Goal: Information Seeking & Learning: Learn about a topic

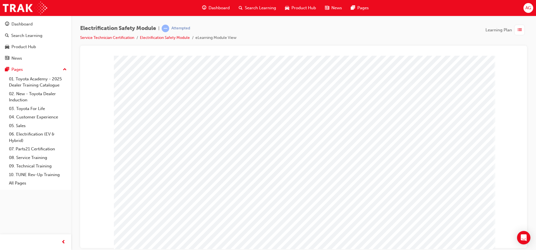
scroll to position [16, 0]
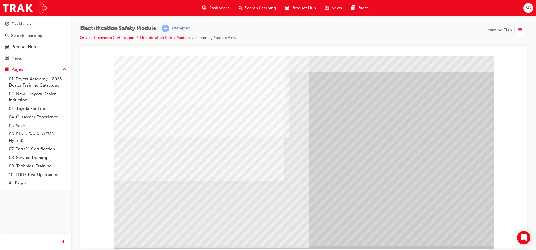
scroll to position [16, 0]
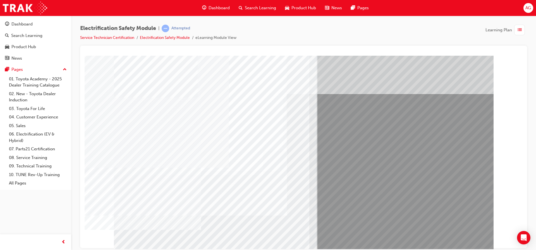
drag, startPoint x: 130, startPoint y: 95, endPoint x: 159, endPoint y: 95, distance: 28.2
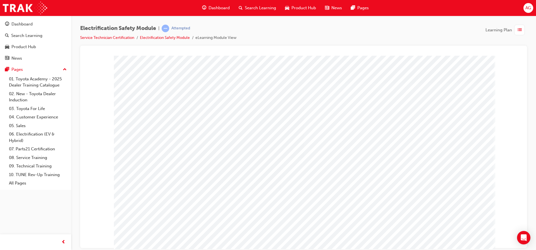
drag, startPoint x: 474, startPoint y: 241, endPoint x: 469, endPoint y: 242, distance: 4.8
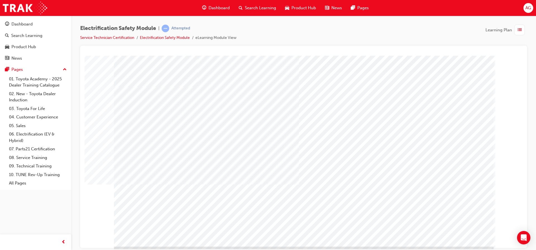
scroll to position [16, 0]
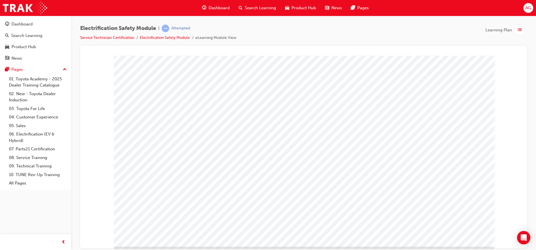
scroll to position [16, 0]
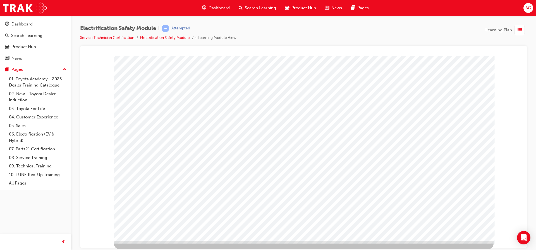
drag, startPoint x: 472, startPoint y: 233, endPoint x: 466, endPoint y: 225, distance: 9.2
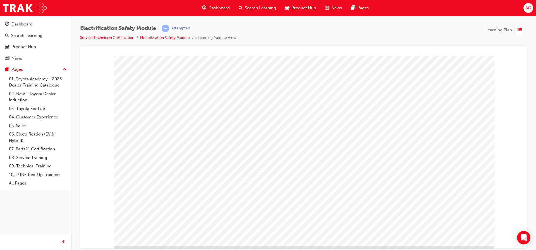
scroll to position [16, 0]
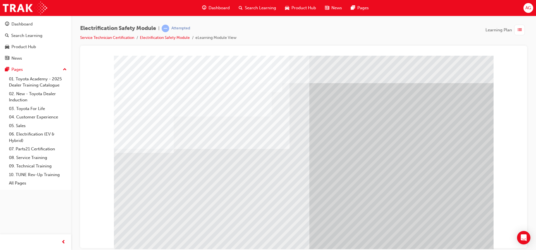
drag, startPoint x: 283, startPoint y: 191, endPoint x: 285, endPoint y: 189, distance: 3.0
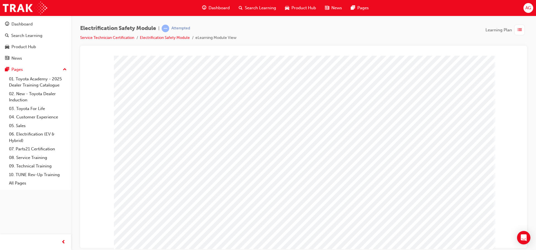
drag, startPoint x: 322, startPoint y: 118, endPoint x: 375, endPoint y: 127, distance: 54.1
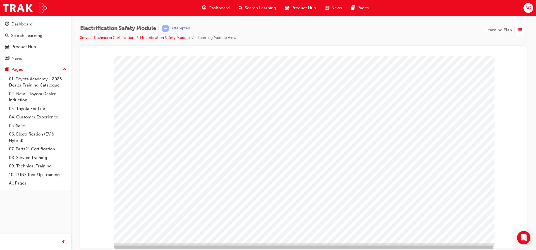
scroll to position [16, 0]
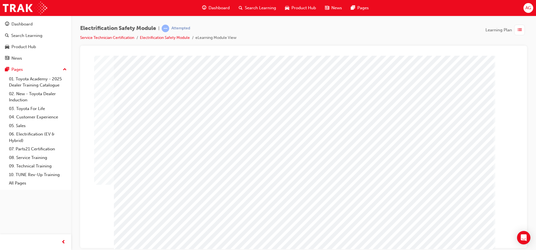
drag, startPoint x: 350, startPoint y: 138, endPoint x: 359, endPoint y: 143, distance: 10.1
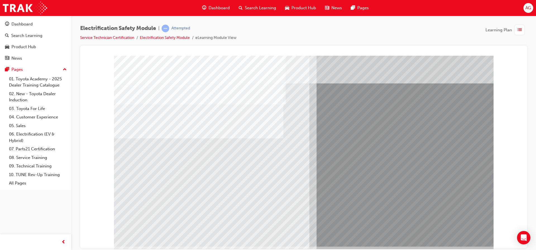
scroll to position [16, 0]
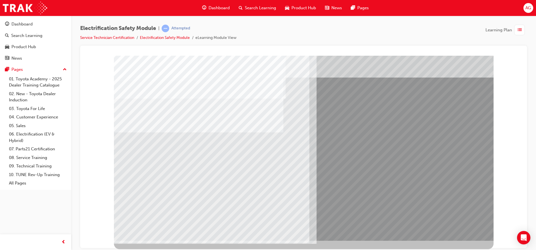
click at [522, 27] on span "list-icon" at bounding box center [520, 30] width 4 height 7
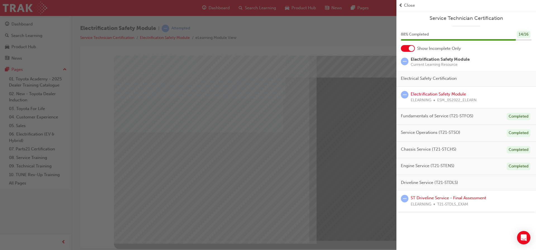
click at [404, 8] on div "Close" at bounding box center [466, 5] width 135 height 6
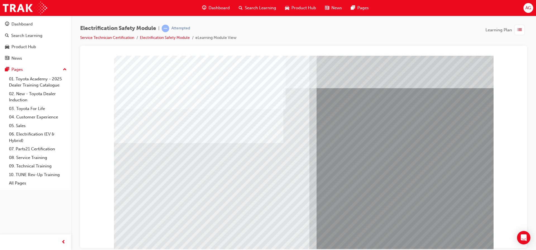
scroll to position [0, 0]
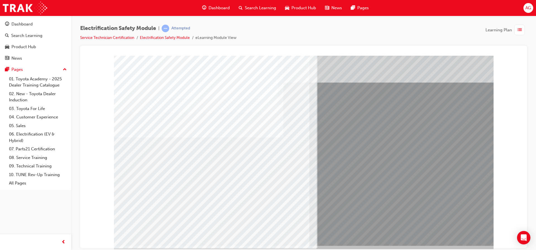
scroll to position [16, 0]
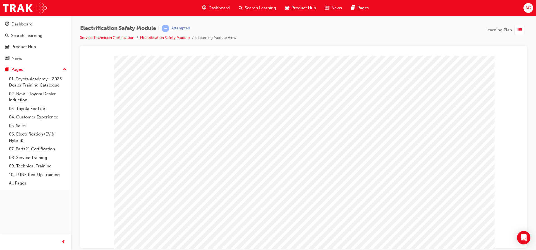
scroll to position [0, 0]
click at [405, 210] on html at bounding box center [356, 156] width 179 height 108
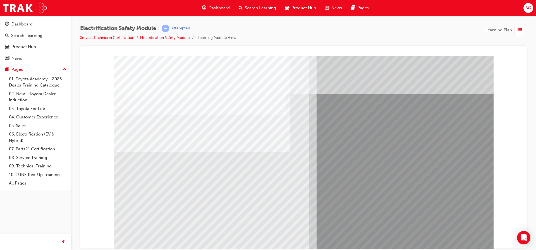
drag, startPoint x: 156, startPoint y: 193, endPoint x: 155, endPoint y: 196, distance: 3.9
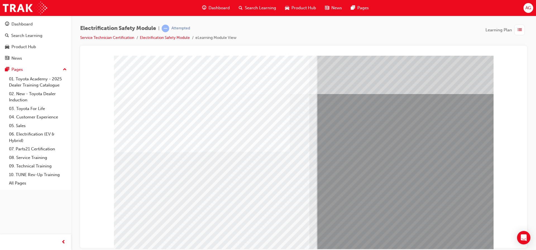
drag, startPoint x: 323, startPoint y: 188, endPoint x: 319, endPoint y: 189, distance: 3.9
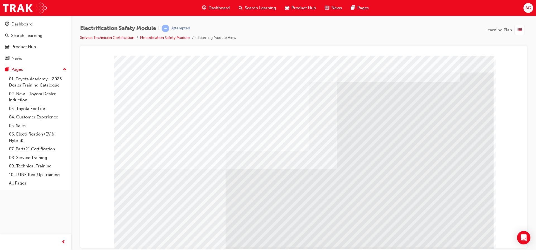
scroll to position [16, 0]
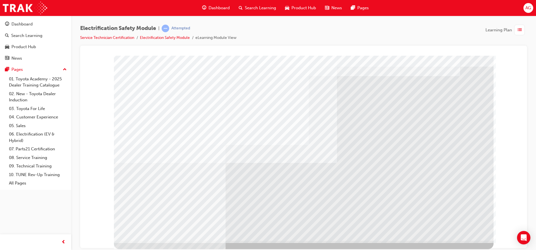
drag, startPoint x: 171, startPoint y: 170, endPoint x: 170, endPoint y: 162, distance: 7.9
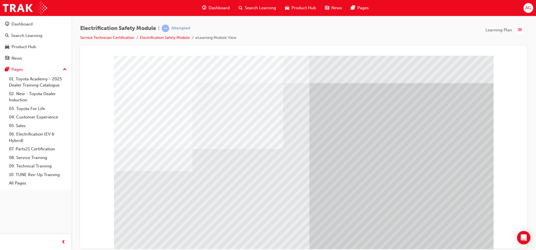
click at [519, 31] on span "list-icon" at bounding box center [520, 30] width 4 height 7
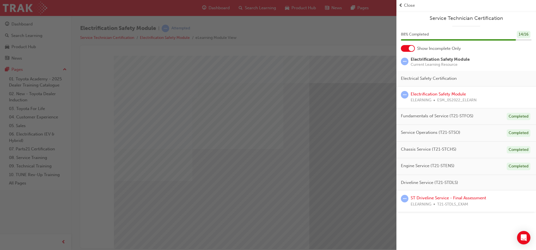
click at [400, 5] on span "prev-icon" at bounding box center [401, 5] width 4 height 6
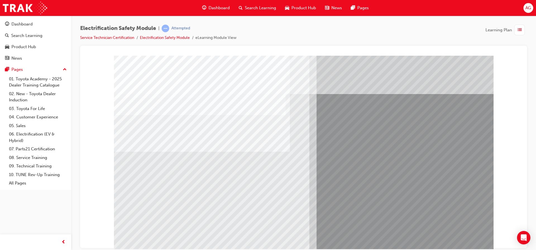
drag, startPoint x: 135, startPoint y: 206, endPoint x: 139, endPoint y: 202, distance: 5.9
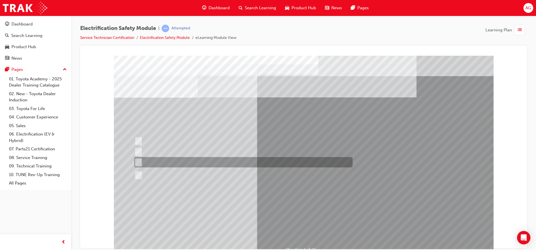
click at [152, 161] on div at bounding box center [242, 162] width 219 height 10
radio input "true"
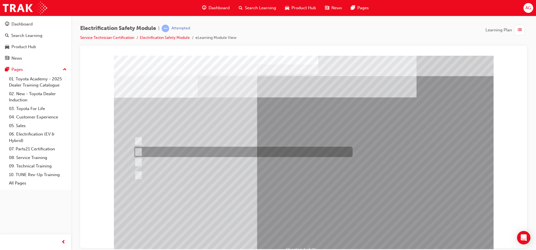
click at [175, 153] on div at bounding box center [242, 151] width 219 height 10
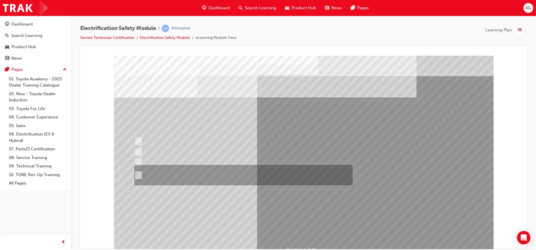
click at [177, 170] on div at bounding box center [242, 175] width 219 height 20
radio input "false"
radio input "true"
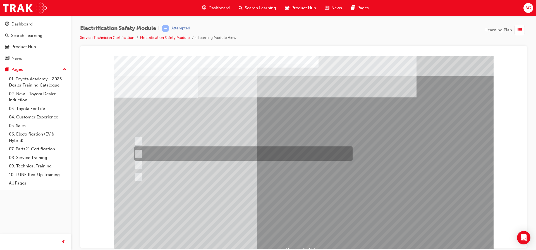
click at [173, 149] on div at bounding box center [242, 153] width 219 height 14
radio input "true"
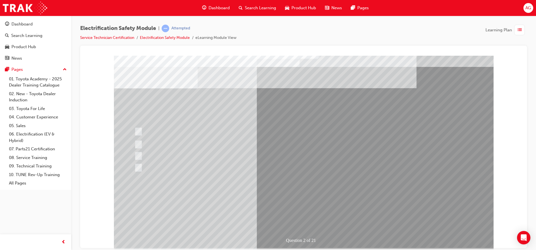
scroll to position [16, 0]
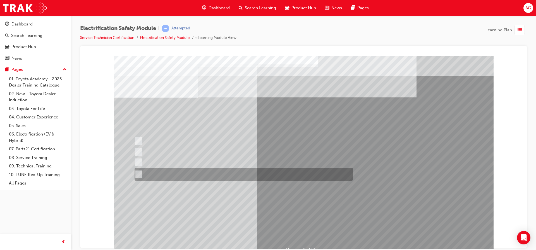
click at [238, 175] on div at bounding box center [242, 173] width 219 height 13
radio input "true"
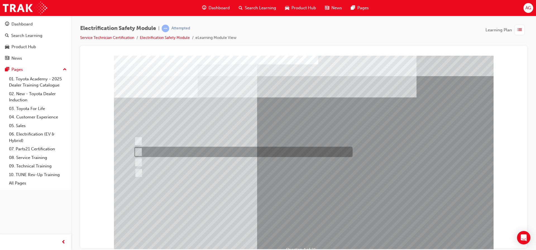
click at [183, 150] on div at bounding box center [242, 151] width 219 height 10
checkbox input "true"
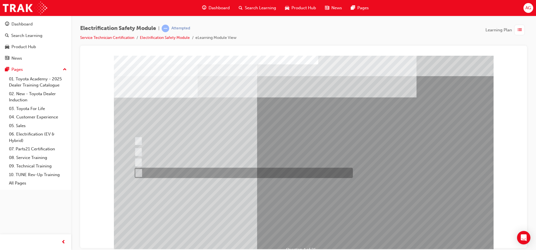
click at [210, 174] on div at bounding box center [242, 172] width 219 height 10
checkbox input "true"
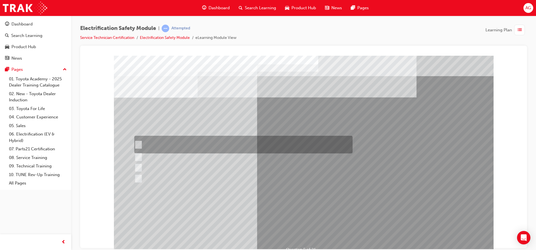
click at [137, 143] on input "The READY light will illuminate when the vehicle is turned on and ready to driv…" at bounding box center [137, 144] width 6 height 6
checkbox input "true"
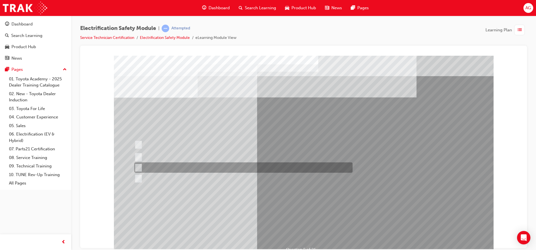
click at [280, 167] on div at bounding box center [242, 167] width 219 height 10
checkbox input "true"
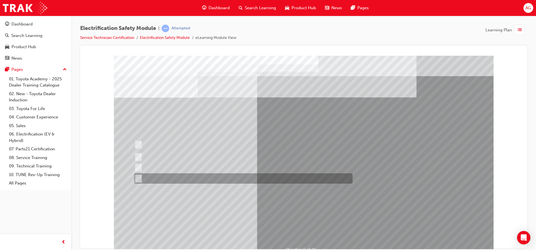
click at [201, 175] on div at bounding box center [242, 178] width 219 height 10
checkbox input "true"
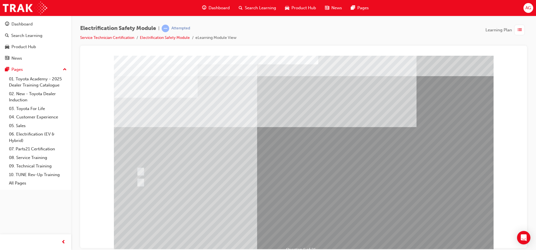
drag, startPoint x: 153, startPoint y: 120, endPoint x: 154, endPoint y: 126, distance: 6.5
drag, startPoint x: 159, startPoint y: 137, endPoint x: 169, endPoint y: 158, distance: 23.0
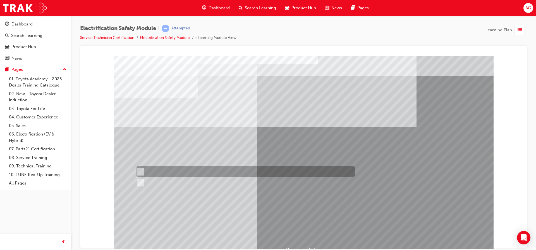
click at [166, 171] on div at bounding box center [244, 171] width 219 height 10
radio input "true"
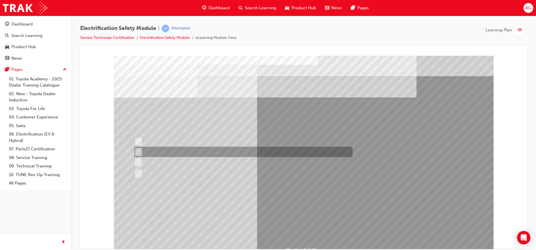
click at [215, 153] on div at bounding box center [242, 151] width 219 height 10
radio input "true"
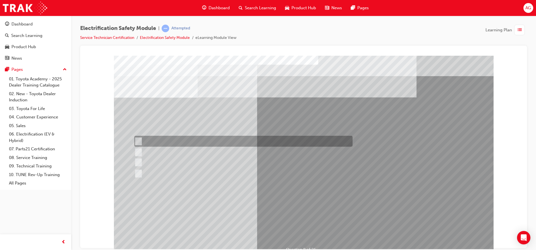
click at [216, 146] on div at bounding box center [242, 141] width 219 height 11
radio input "true"
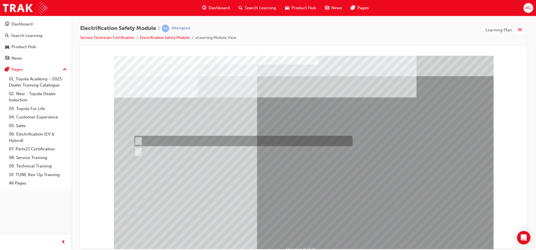
click at [156, 138] on div at bounding box center [242, 141] width 219 height 10
radio input "true"
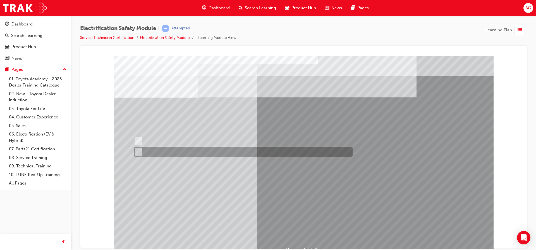
click at [143, 154] on div at bounding box center [242, 151] width 219 height 10
radio input "true"
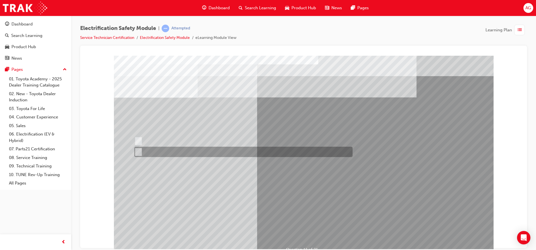
click at [152, 154] on div at bounding box center [242, 151] width 219 height 10
radio input "true"
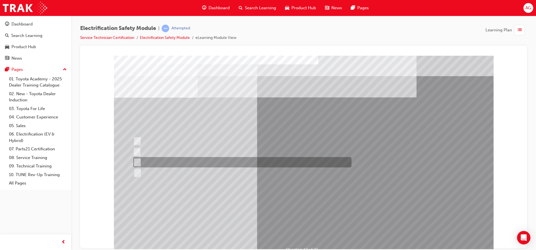
click at [146, 160] on div at bounding box center [241, 162] width 219 height 10
radio input "true"
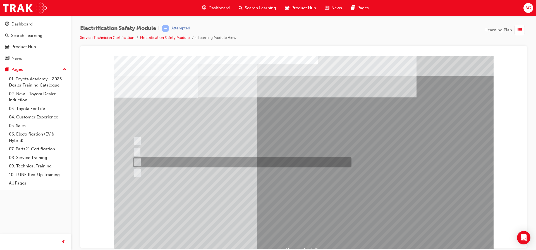
click at [198, 162] on div at bounding box center [241, 162] width 219 height 10
radio input "true"
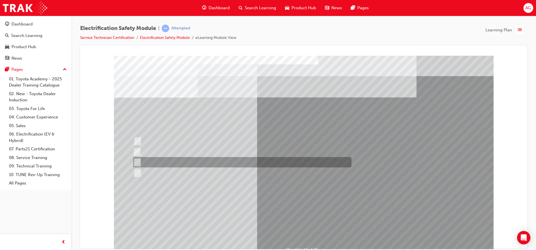
click at [155, 160] on div at bounding box center [241, 162] width 219 height 10
radio input "true"
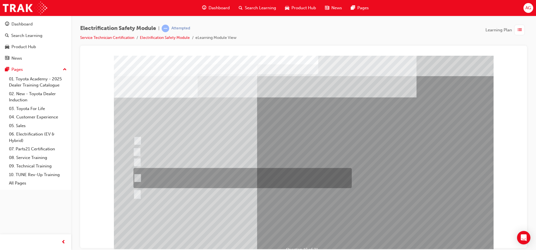
click at [201, 186] on div at bounding box center [241, 178] width 219 height 20
radio input "true"
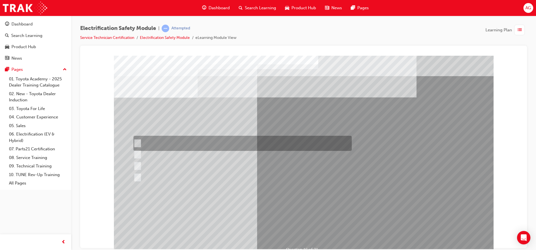
click at [201, 143] on div at bounding box center [241, 143] width 219 height 15
radio input "true"
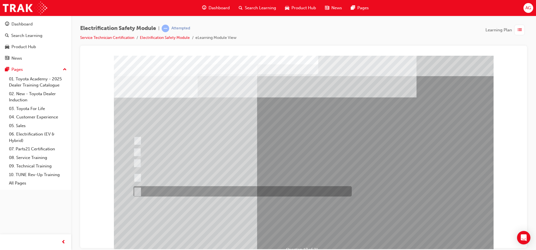
click at [182, 193] on div at bounding box center [241, 191] width 219 height 10
radio input "true"
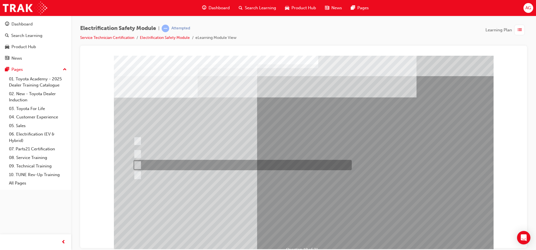
click at [144, 163] on div at bounding box center [241, 165] width 219 height 10
radio input "true"
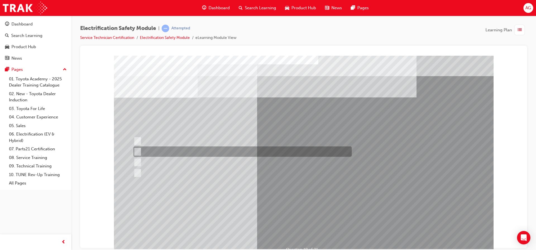
click at [250, 150] on div at bounding box center [241, 151] width 219 height 10
radio input "true"
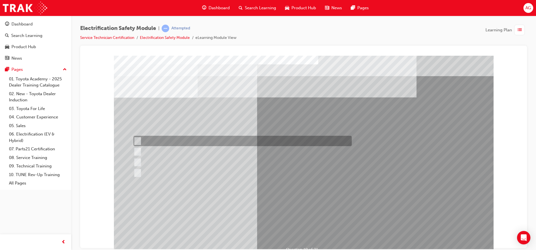
click at [202, 137] on div at bounding box center [241, 141] width 219 height 10
radio input "true"
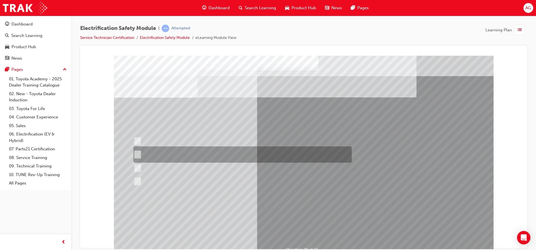
click at [186, 150] on div at bounding box center [241, 154] width 219 height 16
radio input "true"
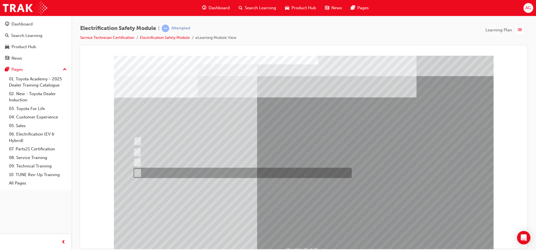
click at [215, 173] on div at bounding box center [241, 172] width 219 height 10
radio input "true"
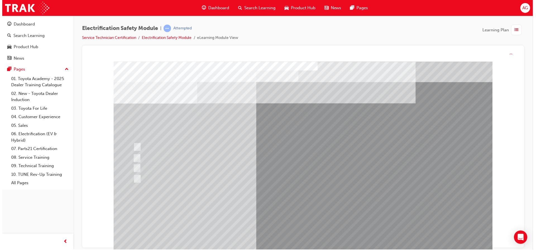
click at [313, 230] on div "Question 21 of 21" at bounding box center [303, 161] width 380 height 201
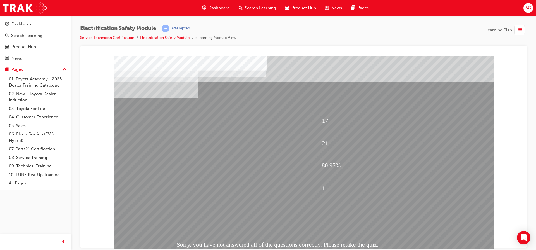
scroll to position [16, 0]
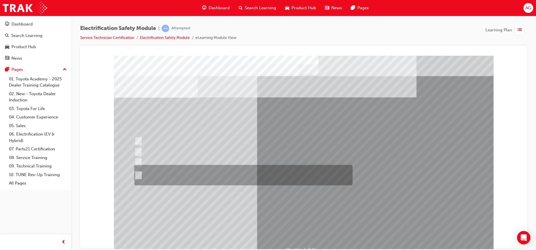
click at [230, 168] on div at bounding box center [242, 175] width 219 height 20
radio input "true"
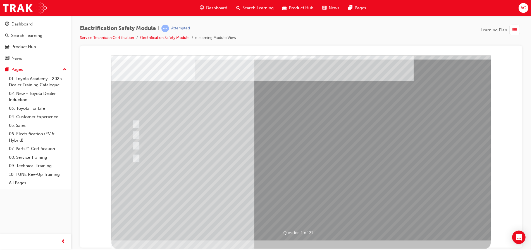
scroll to position [0, 0]
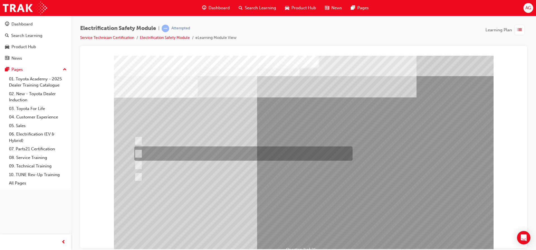
click at [187, 153] on div at bounding box center [242, 153] width 219 height 14
radio input "true"
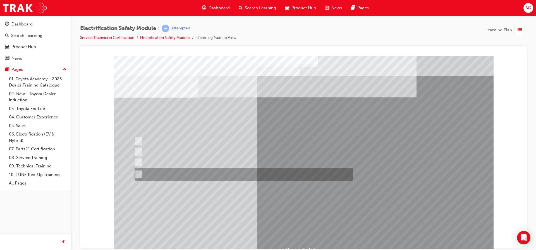
click at [277, 169] on div at bounding box center [242, 173] width 219 height 13
radio input "true"
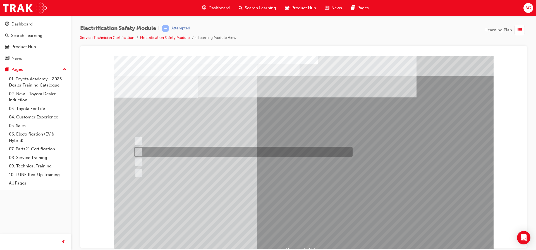
click at [215, 153] on div at bounding box center [242, 151] width 219 height 10
checkbox input "true"
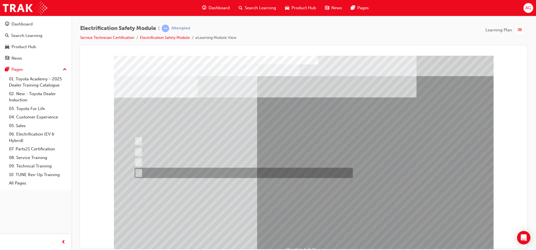
click at [217, 172] on div at bounding box center [242, 172] width 219 height 10
checkbox input "true"
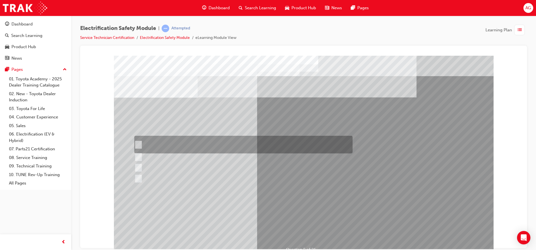
click at [204, 139] on div at bounding box center [242, 145] width 219 height 18
checkbox input "true"
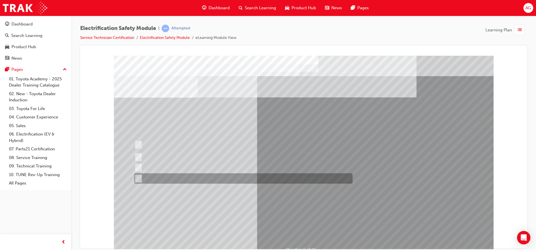
click at [221, 174] on div at bounding box center [242, 178] width 219 height 10
checkbox input "true"
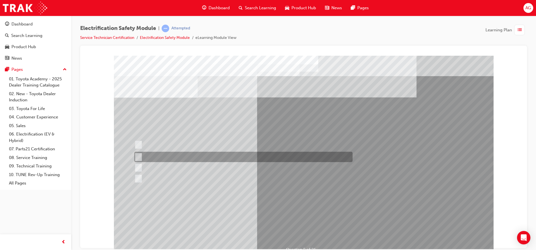
click at [195, 161] on div at bounding box center [242, 156] width 219 height 10
checkbox input "true"
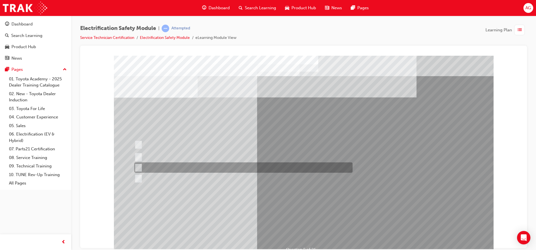
click at [239, 169] on div at bounding box center [242, 167] width 219 height 10
checkbox input "true"
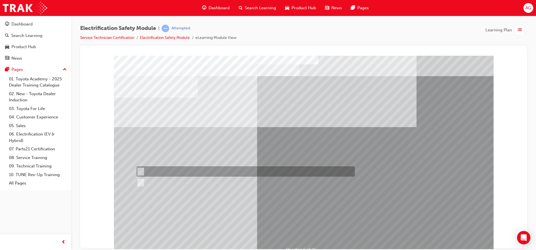
click at [148, 166] on div at bounding box center [244, 171] width 219 height 10
radio input "true"
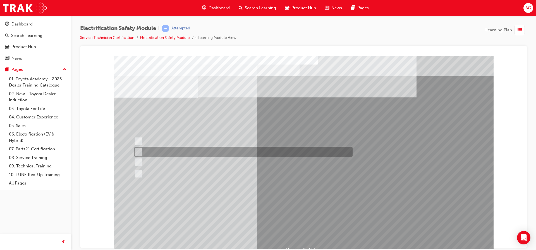
click at [214, 152] on div at bounding box center [242, 151] width 219 height 10
radio input "true"
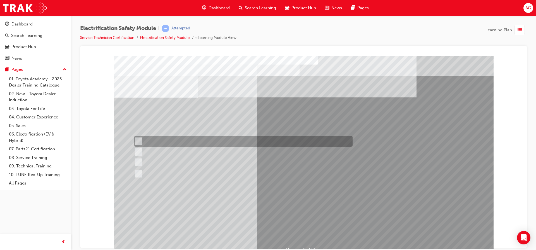
click at [230, 139] on div at bounding box center [242, 141] width 219 height 11
radio input "true"
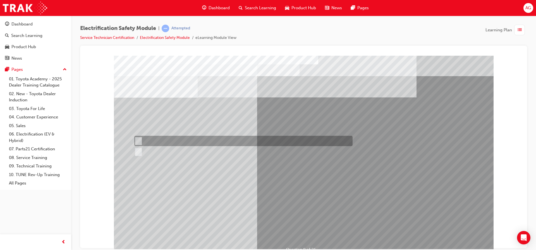
click at [157, 139] on div at bounding box center [242, 141] width 219 height 10
radio input "true"
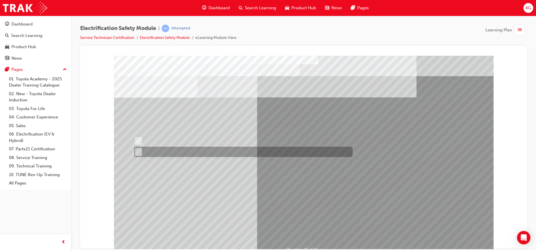
click at [159, 150] on div at bounding box center [242, 151] width 219 height 10
radio input "true"
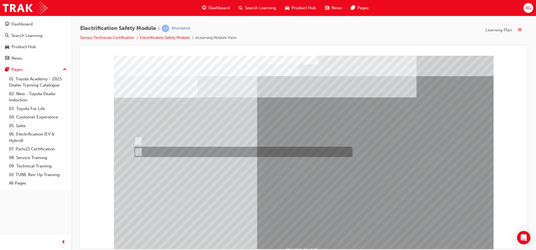
click at [156, 152] on div at bounding box center [242, 151] width 219 height 10
radio input "true"
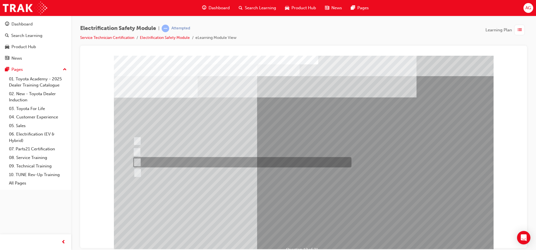
click at [200, 159] on div at bounding box center [241, 162] width 219 height 10
radio input "true"
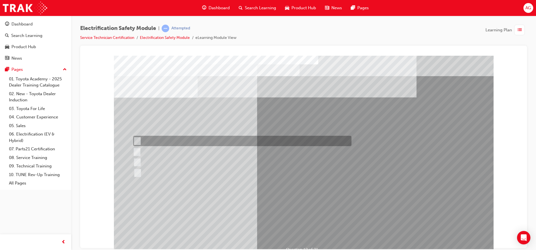
click at [229, 143] on div at bounding box center [241, 141] width 219 height 10
radio input "true"
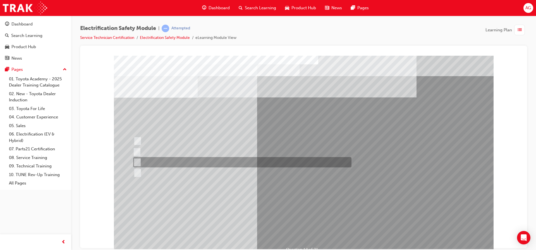
click at [172, 158] on div at bounding box center [241, 162] width 219 height 10
radio input "true"
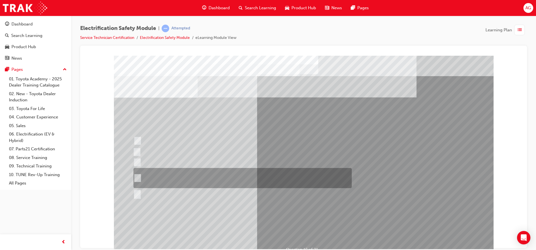
click at [180, 178] on div at bounding box center [241, 178] width 219 height 20
radio input "true"
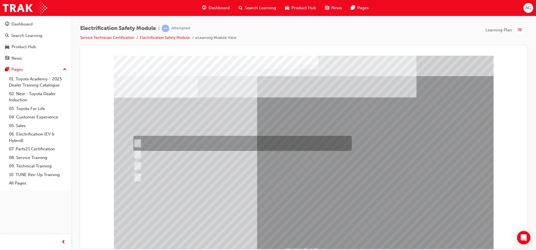
click at [178, 143] on div at bounding box center [241, 143] width 219 height 15
radio input "true"
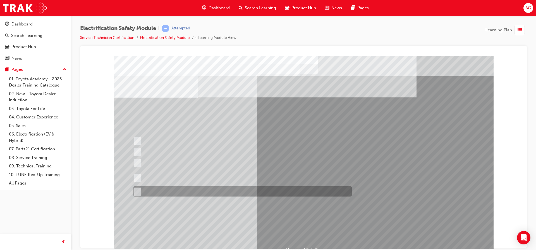
click at [163, 189] on div at bounding box center [241, 191] width 219 height 10
radio input "true"
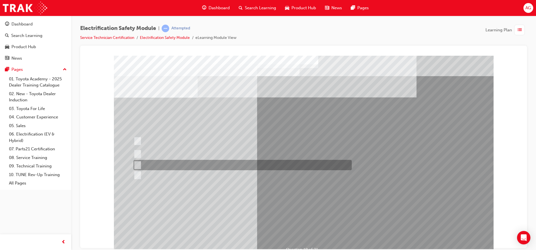
click at [215, 163] on div at bounding box center [241, 165] width 219 height 10
radio input "true"
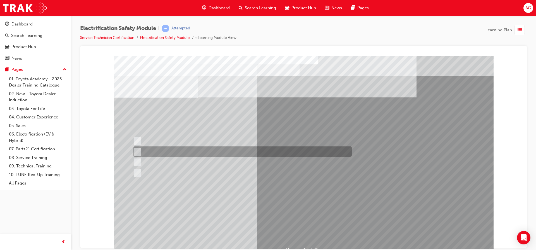
click at [244, 155] on div at bounding box center [241, 151] width 219 height 10
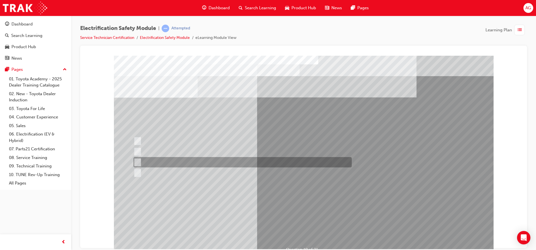
click at [217, 165] on div at bounding box center [241, 162] width 219 height 10
radio input "false"
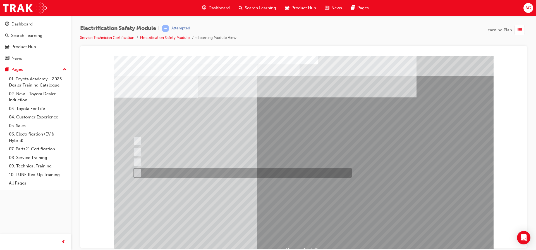
click at [214, 172] on div at bounding box center [241, 172] width 219 height 10
radio input "false"
radio input "true"
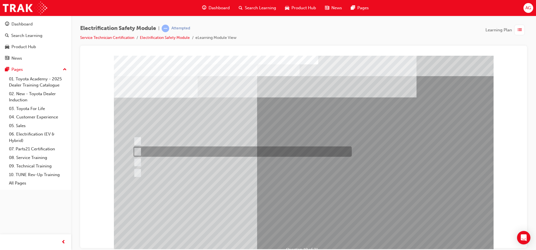
click at [211, 151] on div at bounding box center [241, 151] width 219 height 10
radio input "true"
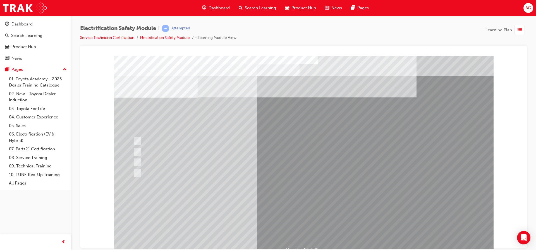
drag, startPoint x: 295, startPoint y: 228, endPoint x: 303, endPoint y: 217, distance: 13.5
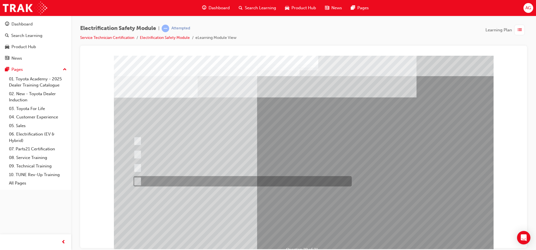
click at [174, 181] on div at bounding box center [241, 181] width 219 height 10
radio input "true"
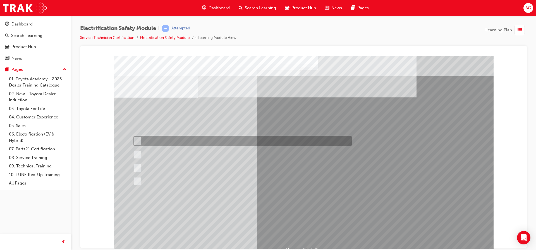
click at [181, 141] on div at bounding box center [241, 141] width 219 height 10
radio input "true"
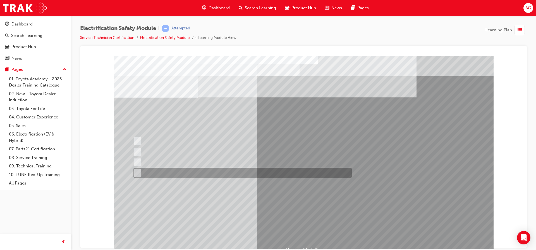
click at [203, 170] on div at bounding box center [241, 172] width 219 height 10
radio input "true"
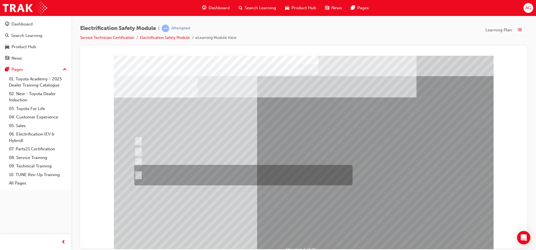
click at [224, 174] on div at bounding box center [242, 175] width 219 height 20
radio input "true"
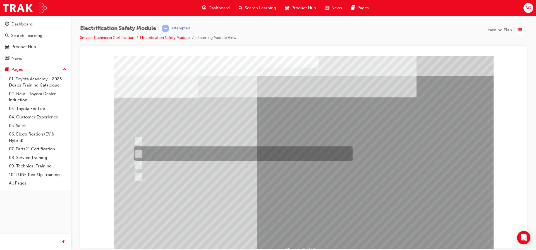
click at [247, 154] on div at bounding box center [242, 153] width 219 height 14
radio input "true"
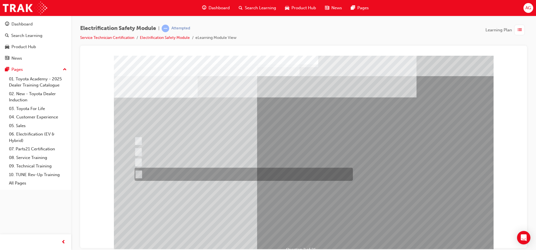
click at [241, 174] on div at bounding box center [242, 173] width 219 height 13
radio input "true"
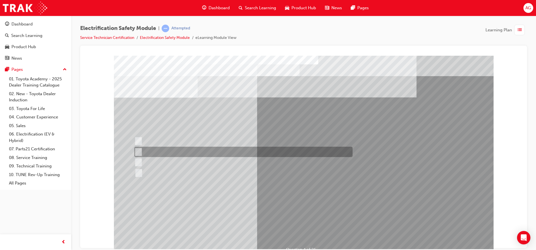
click at [207, 155] on div at bounding box center [242, 151] width 219 height 10
checkbox input "true"
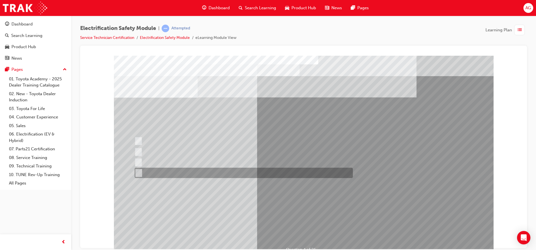
drag, startPoint x: 207, startPoint y: 172, endPoint x: 216, endPoint y: 179, distance: 10.7
click at [207, 173] on div at bounding box center [242, 172] width 219 height 10
checkbox input "true"
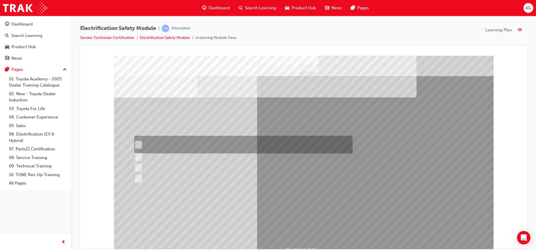
click at [248, 143] on div at bounding box center [242, 145] width 219 height 18
checkbox input "true"
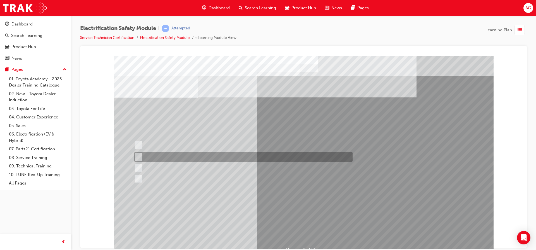
click at [252, 154] on div at bounding box center [242, 156] width 219 height 10
checkbox input "true"
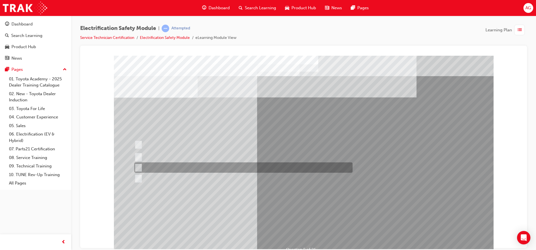
click at [249, 166] on div at bounding box center [242, 167] width 219 height 10
checkbox input "true"
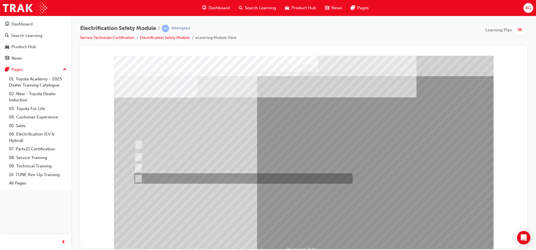
click at [246, 178] on div at bounding box center [242, 178] width 219 height 10
checkbox input "true"
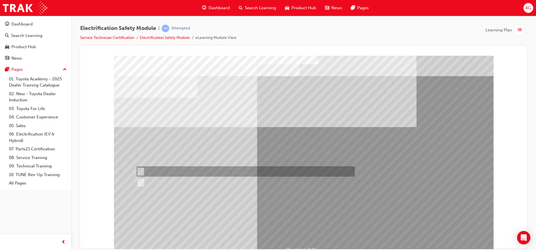
click at [215, 170] on div at bounding box center [244, 171] width 219 height 10
radio input "true"
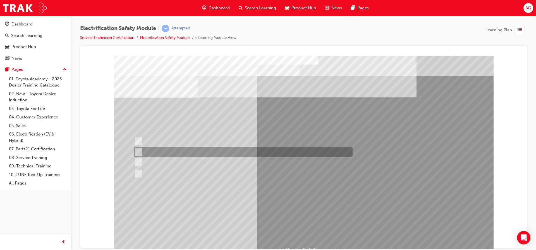
click at [155, 152] on div at bounding box center [242, 151] width 219 height 10
radio input "true"
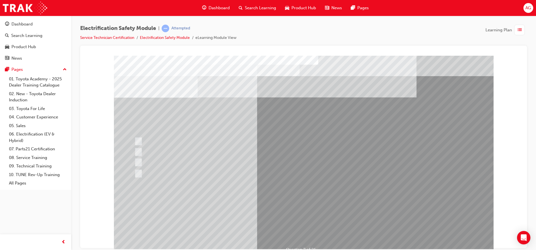
drag, startPoint x: 296, startPoint y: 231, endPoint x: 296, endPoint y: 228, distance: 3.4
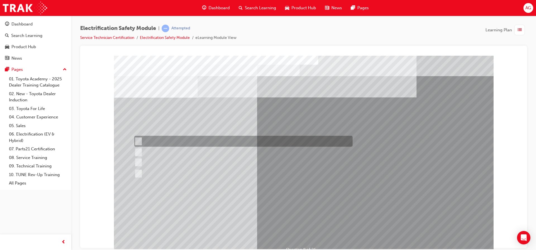
click at [162, 138] on div at bounding box center [242, 141] width 219 height 11
radio input "true"
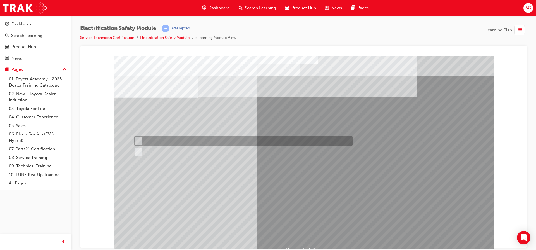
click at [162, 142] on div at bounding box center [242, 141] width 219 height 10
radio input "true"
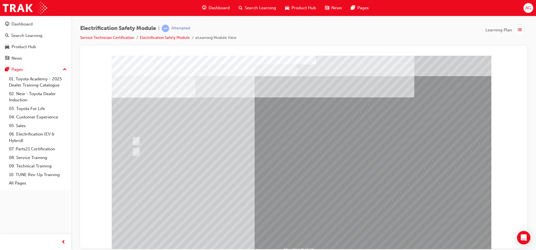
drag, startPoint x: 282, startPoint y: 201, endPoint x: 281, endPoint y: 209, distance: 7.5
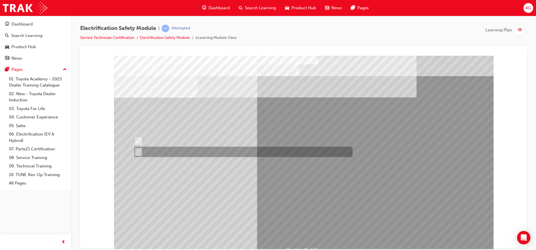
click at [151, 149] on div at bounding box center [242, 151] width 219 height 10
radio input "true"
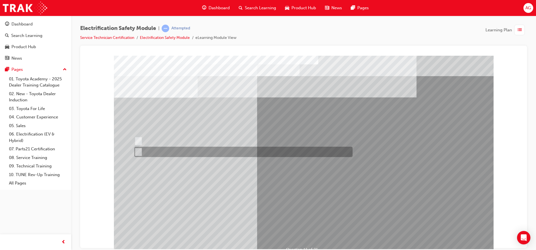
click at [163, 153] on div at bounding box center [242, 151] width 219 height 10
radio input "true"
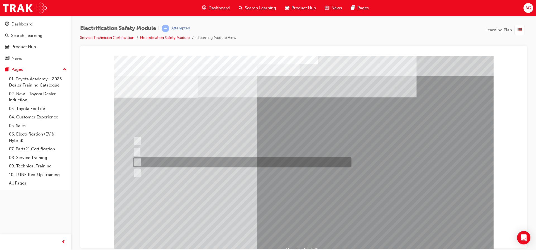
click at [179, 161] on div at bounding box center [241, 162] width 219 height 10
radio input "true"
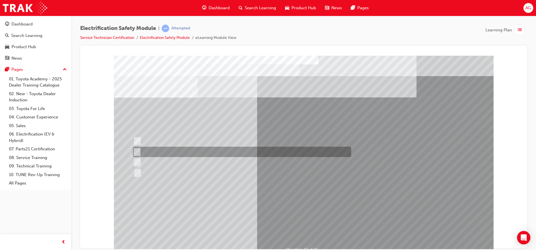
click at [168, 151] on div at bounding box center [241, 151] width 219 height 10
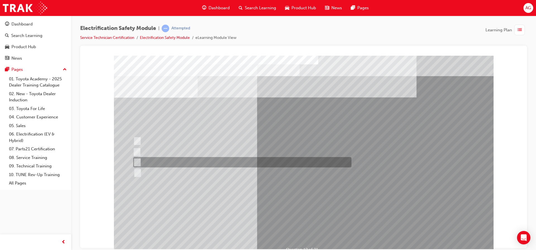
click at [172, 157] on div at bounding box center [241, 162] width 219 height 10
radio input "false"
radio input "true"
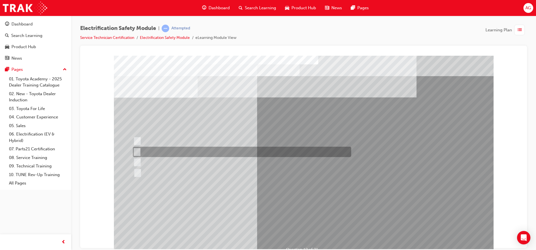
drag, startPoint x: 205, startPoint y: 151, endPoint x: 203, endPoint y: 154, distance: 3.6
click at [205, 153] on div at bounding box center [241, 151] width 219 height 10
radio input "true"
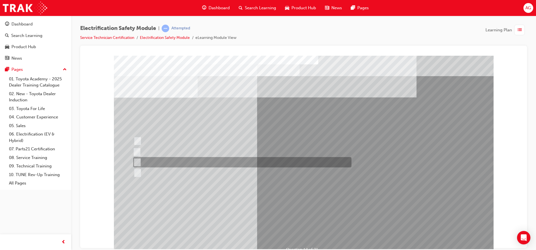
click at [170, 161] on div at bounding box center [241, 162] width 219 height 10
radio input "true"
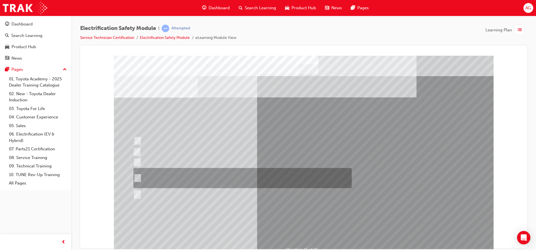
click at [278, 182] on div at bounding box center [241, 178] width 219 height 20
radio input "true"
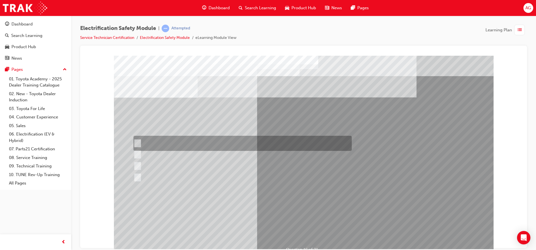
click at [202, 141] on div at bounding box center [241, 143] width 219 height 15
radio input "true"
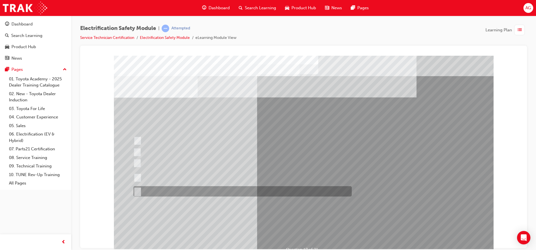
click at [154, 191] on div at bounding box center [241, 191] width 219 height 10
radio input "true"
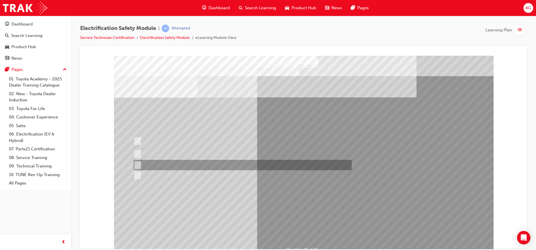
click at [230, 156] on div at bounding box center [241, 154] width 219 height 14
click at [230, 164] on div at bounding box center [241, 165] width 219 height 10
radio input "false"
radio input "true"
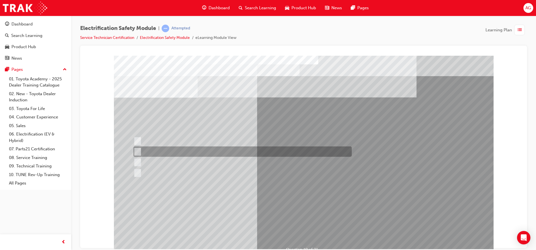
click at [280, 153] on div at bounding box center [241, 151] width 219 height 10
radio input "true"
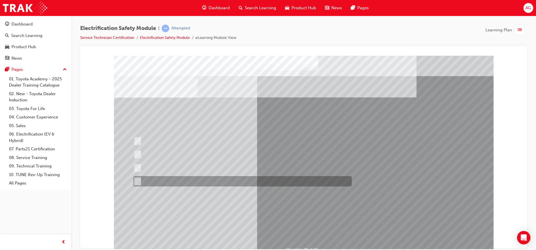
click at [201, 181] on div at bounding box center [241, 181] width 219 height 10
radio input "true"
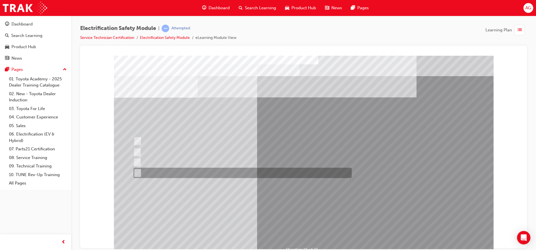
click at [270, 175] on div at bounding box center [241, 172] width 219 height 10
radio input "true"
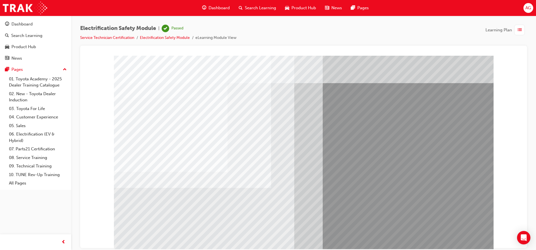
drag, startPoint x: 121, startPoint y: 37, endPoint x: 124, endPoint y: 35, distance: 3.3
click at [121, 37] on link "Service Technician Certification" at bounding box center [107, 37] width 54 height 5
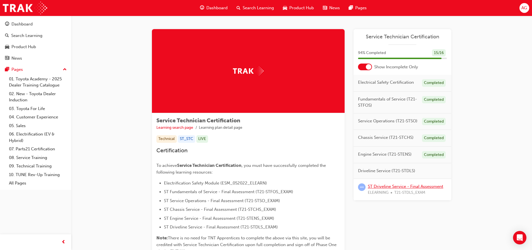
click at [427, 185] on link "ST Driveline Service - Final Assessment" at bounding box center [405, 186] width 75 height 5
